Goal: Transaction & Acquisition: Purchase product/service

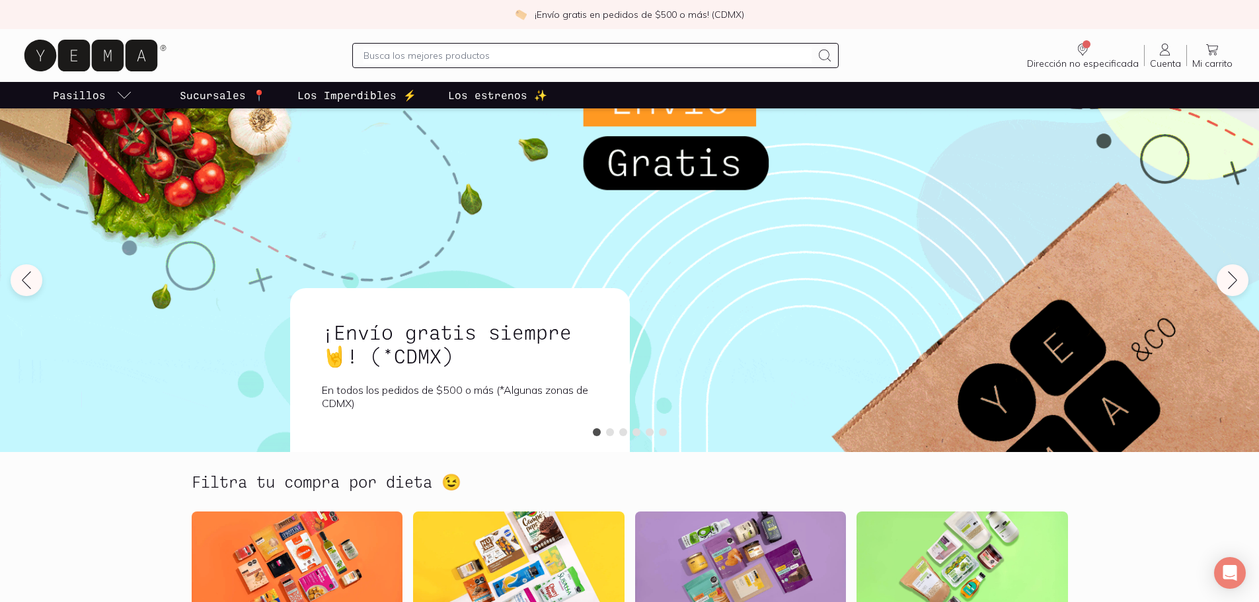
click at [459, 57] on input "text" at bounding box center [588, 56] width 448 height 16
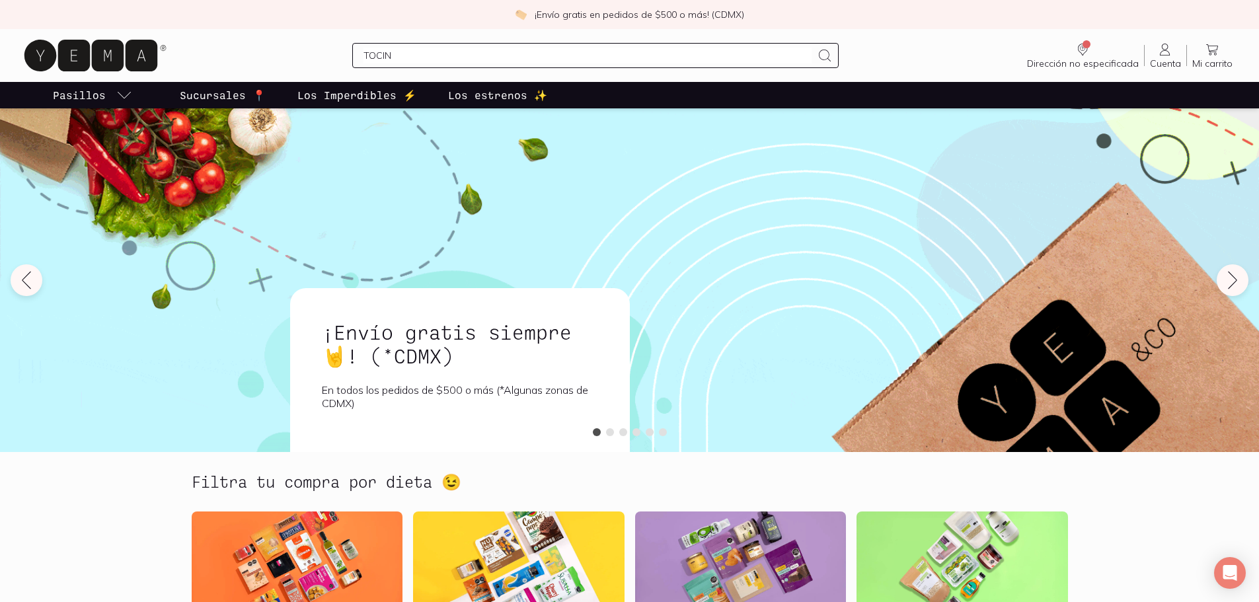
type input "TOCINO"
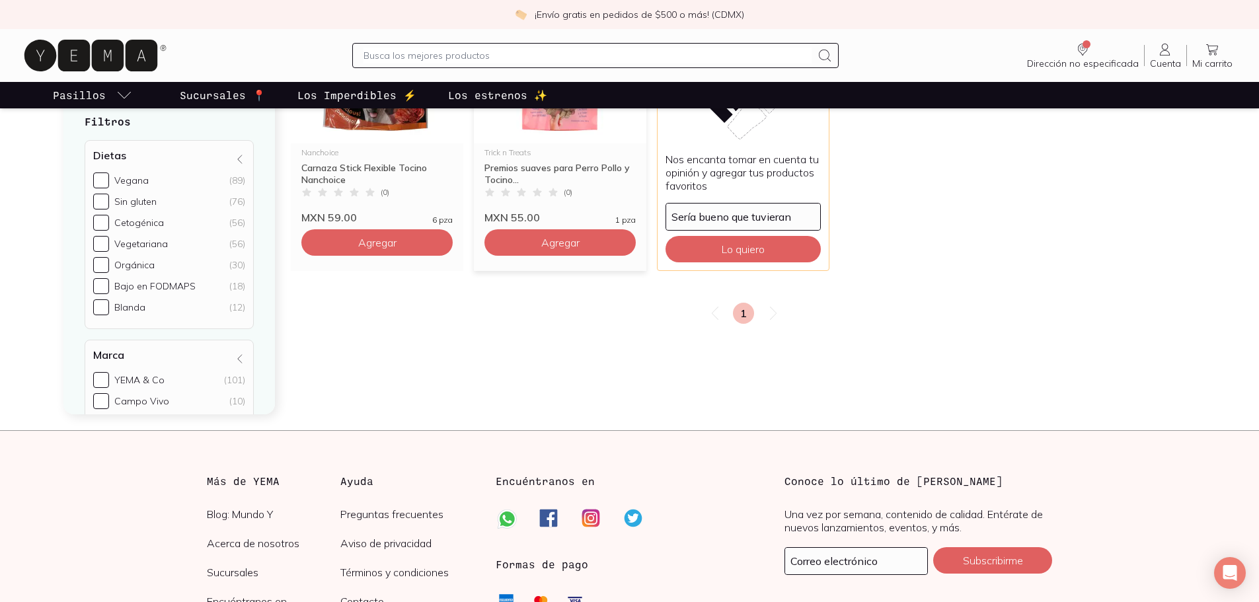
scroll to position [272, 0]
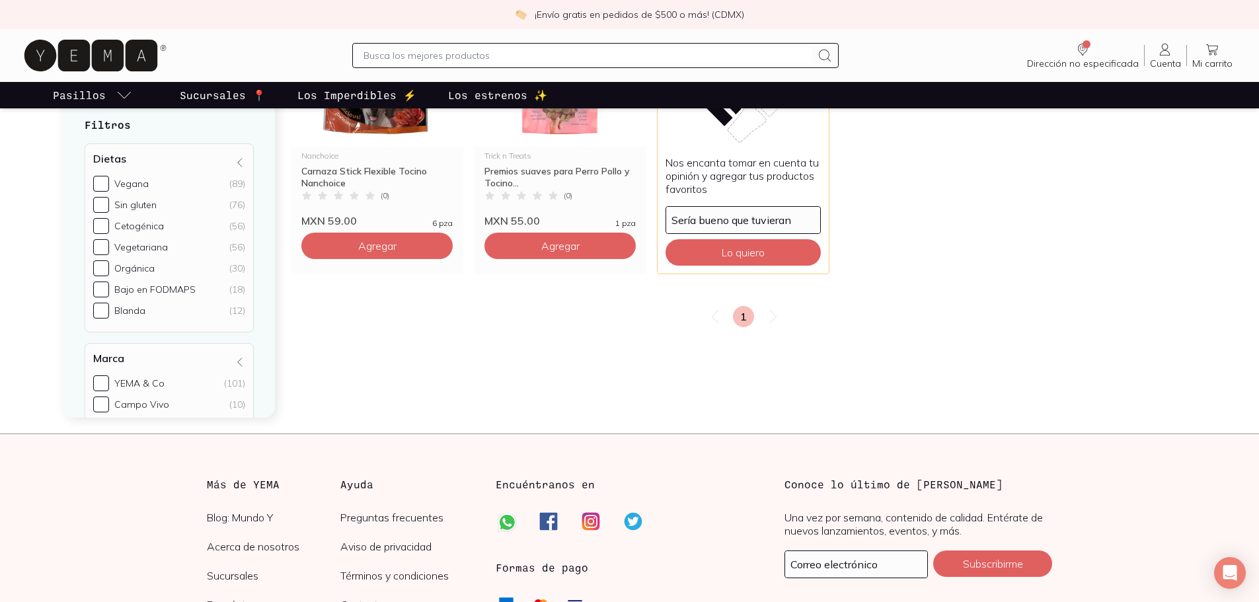
click at [383, 60] on input "text" at bounding box center [588, 56] width 448 height 16
type input "tocino"
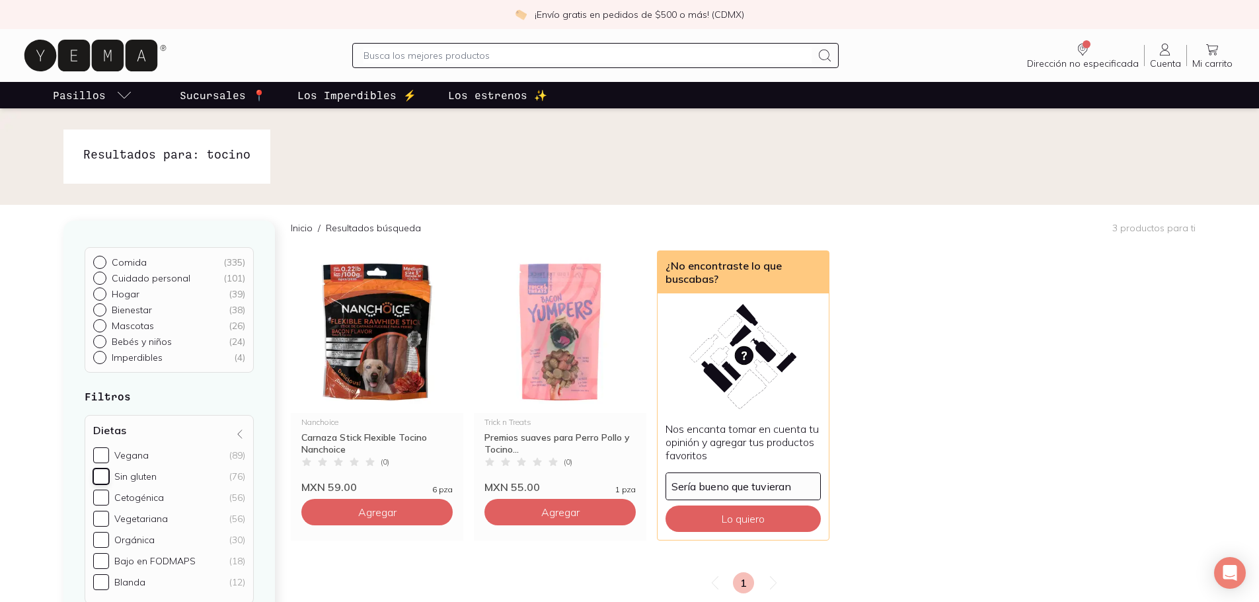
click at [103, 479] on input "Sin gluten (76)" at bounding box center [101, 477] width 16 height 16
checkbox input "true"
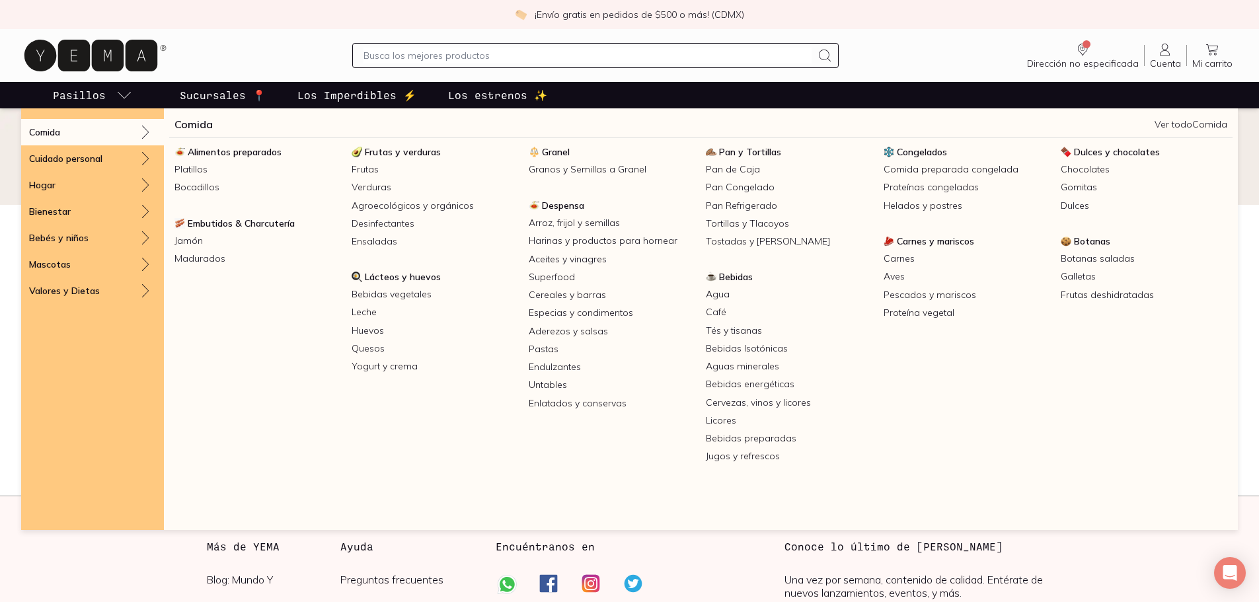
click at [108, 99] on link "Pasillos" at bounding box center [92, 95] width 85 height 26
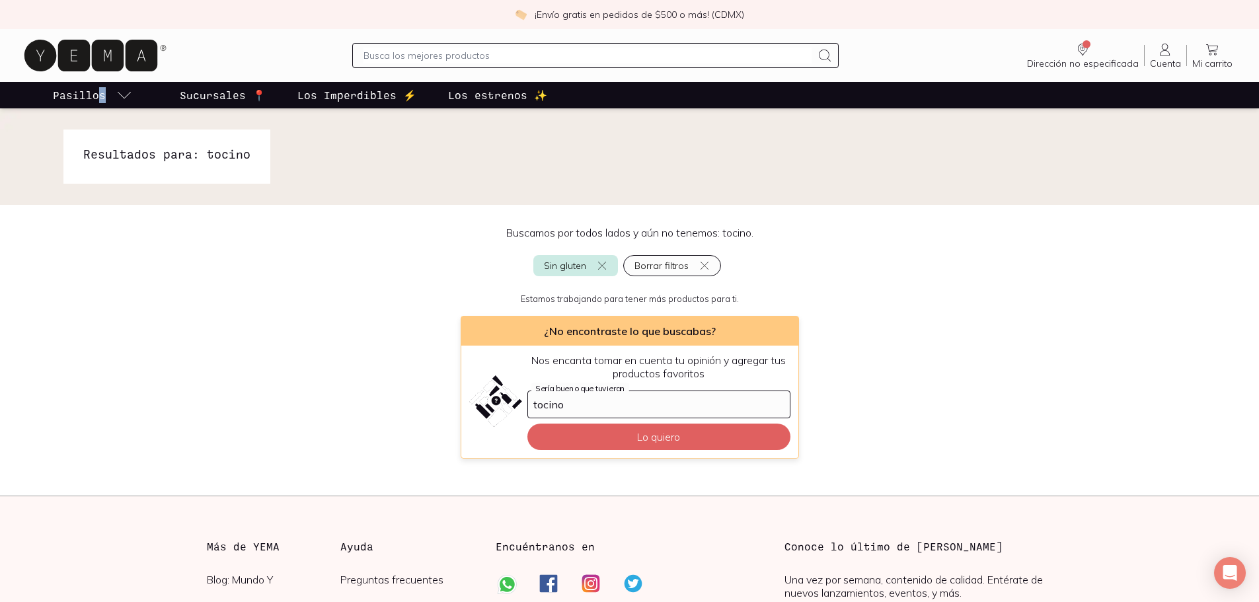
click at [100, 85] on link "Pasillos" at bounding box center [92, 95] width 85 height 26
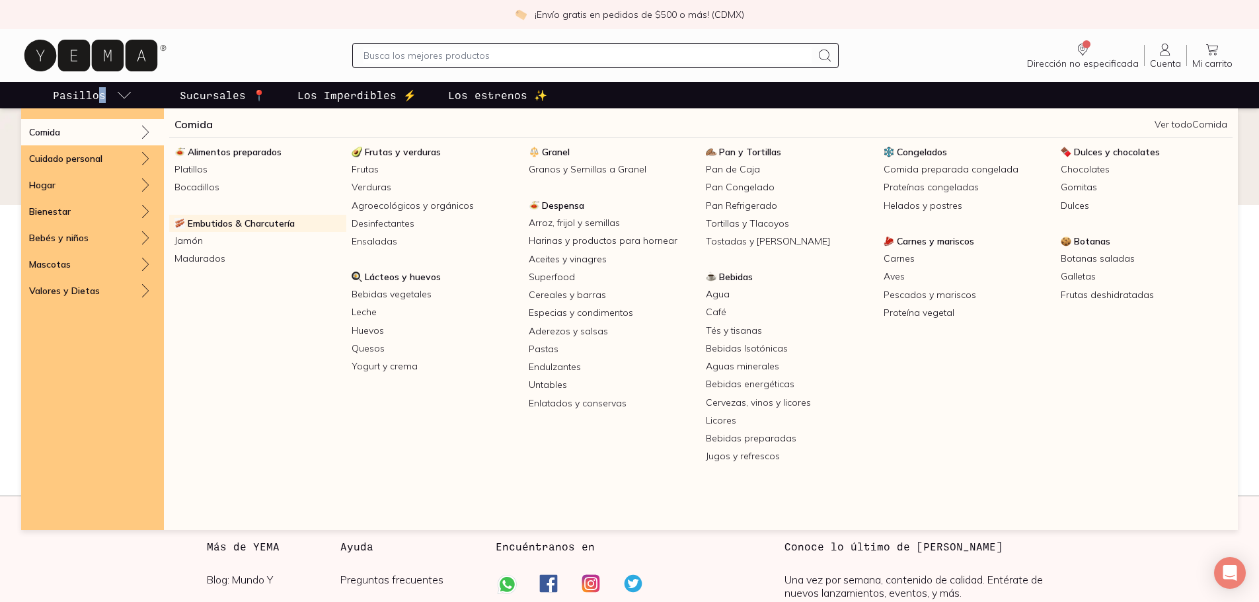
click at [215, 225] on span "Embutidos & Charcutería" at bounding box center [241, 224] width 107 height 12
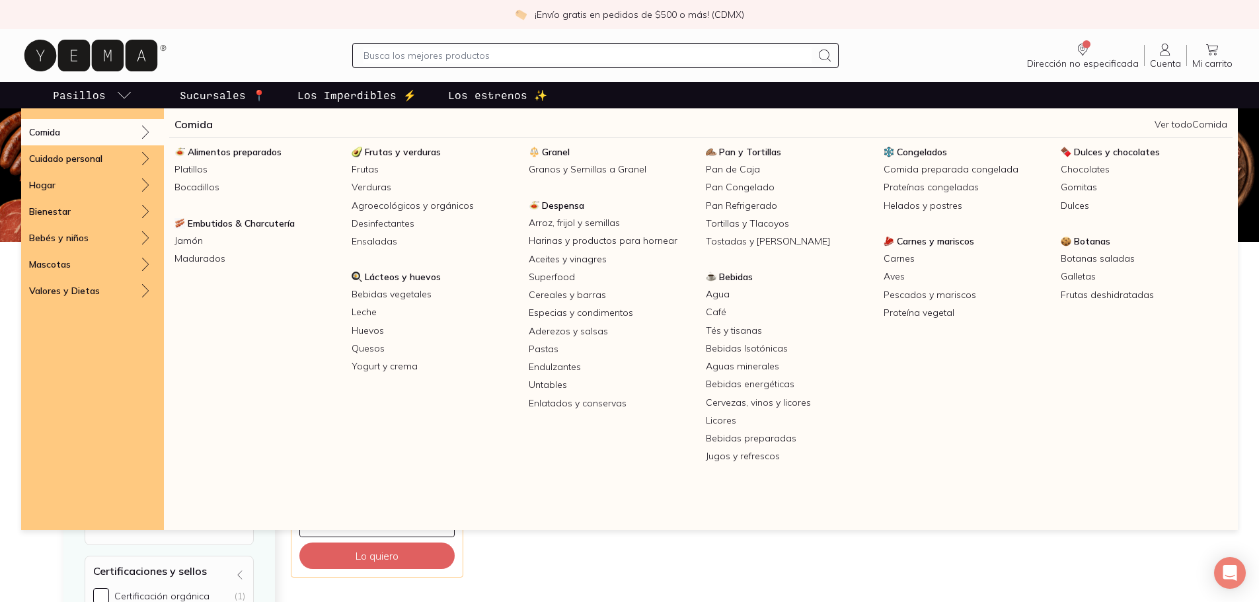
click at [66, 99] on p "Pasillos" at bounding box center [79, 95] width 53 height 16
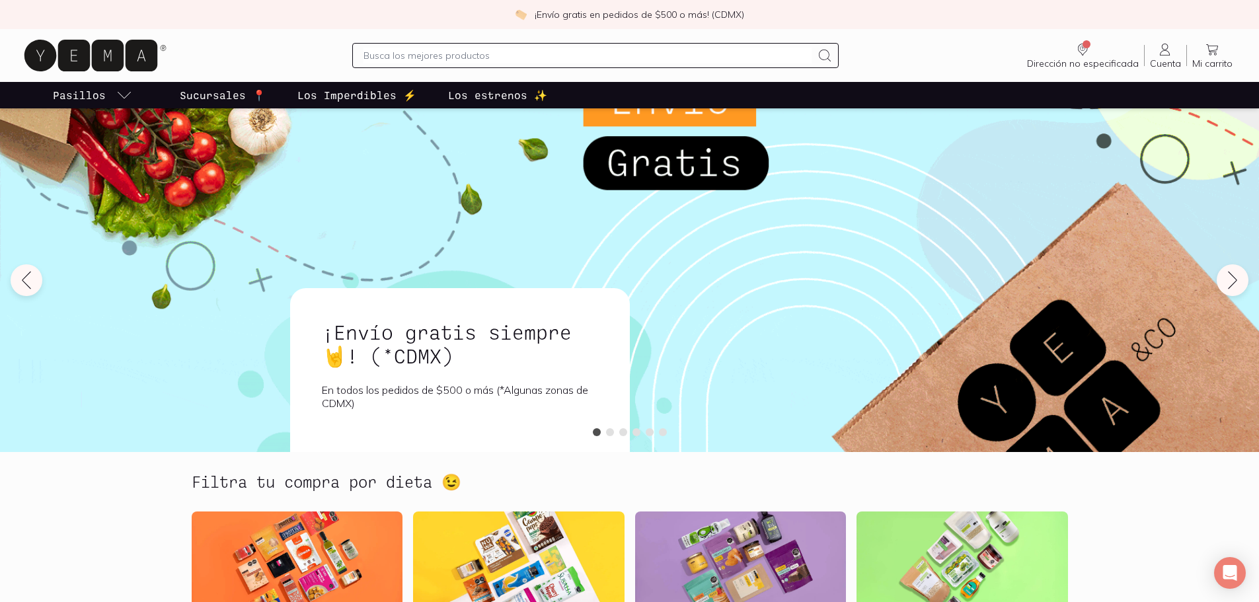
scroll to position [397, 0]
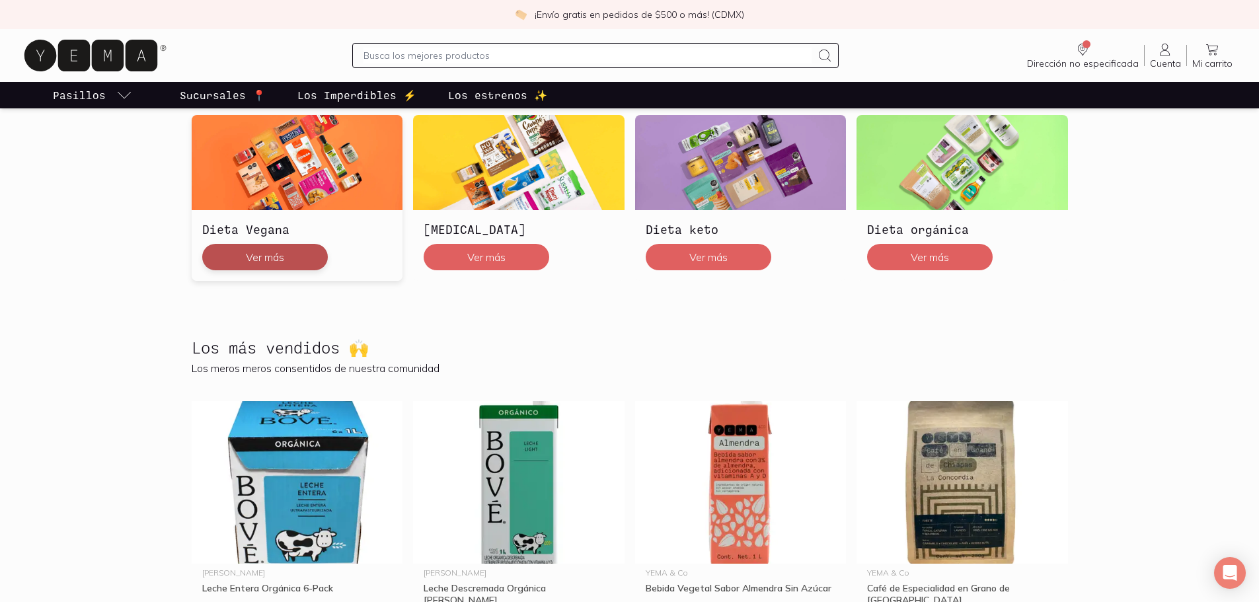
click at [282, 249] on button "Ver más" at bounding box center [265, 257] width 126 height 26
